Goal: Navigation & Orientation: Find specific page/section

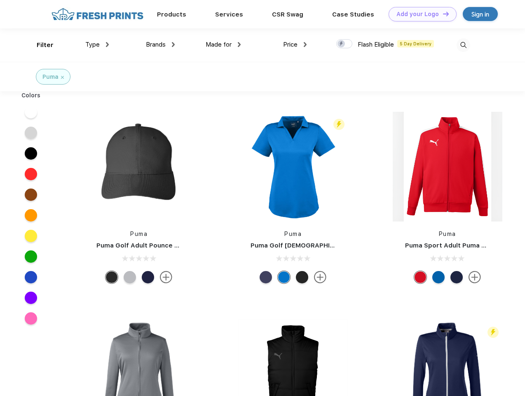
scroll to position [0, 0]
click at [420, 14] on link "Add your Logo Design Tool" at bounding box center [423, 14] width 68 height 14
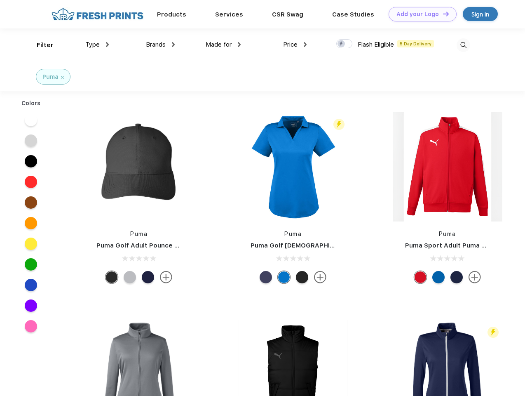
click at [0, 0] on div "Design Tool" at bounding box center [0, 0] width 0 height 0
click at [442, 14] on link "Add your Logo Design Tool" at bounding box center [423, 14] width 68 height 14
click at [40, 45] on div "Filter" at bounding box center [45, 44] width 17 height 9
click at [97, 45] on span "Type" at bounding box center [92, 44] width 14 height 7
click at [160, 45] on span "Brands" at bounding box center [156, 44] width 20 height 7
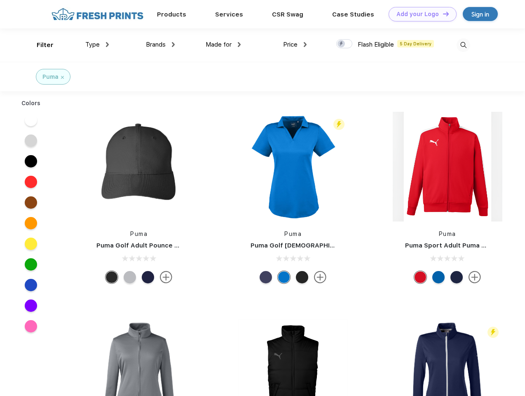
click at [223, 45] on span "Made for" at bounding box center [219, 44] width 26 height 7
click at [295, 45] on span "Price" at bounding box center [290, 44] width 14 height 7
